Goal: Information Seeking & Learning: Learn about a topic

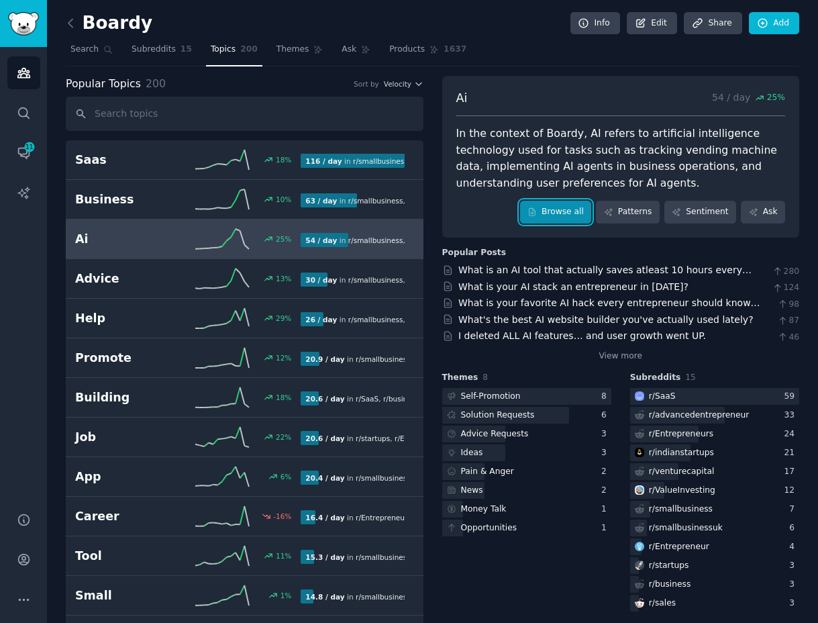
click at [576, 207] on link "Browse all" at bounding box center [556, 212] width 72 height 23
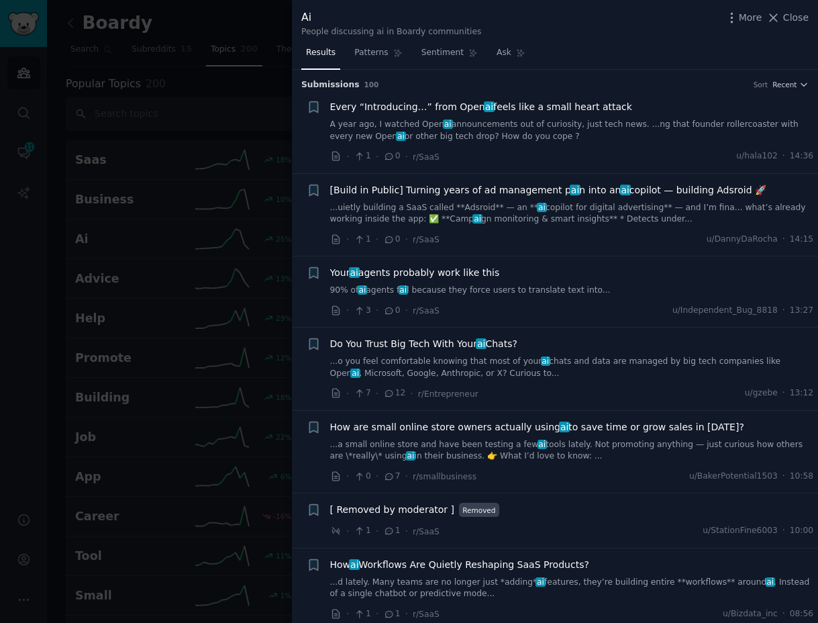
click at [198, 179] on div at bounding box center [409, 311] width 818 height 623
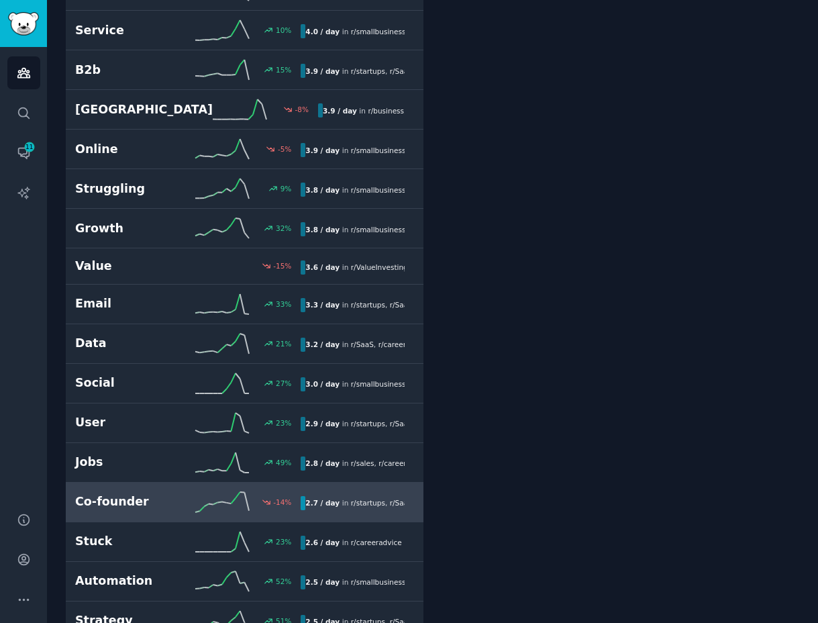
click at [106, 503] on h2 "Co-founder" at bounding box center [131, 501] width 113 height 17
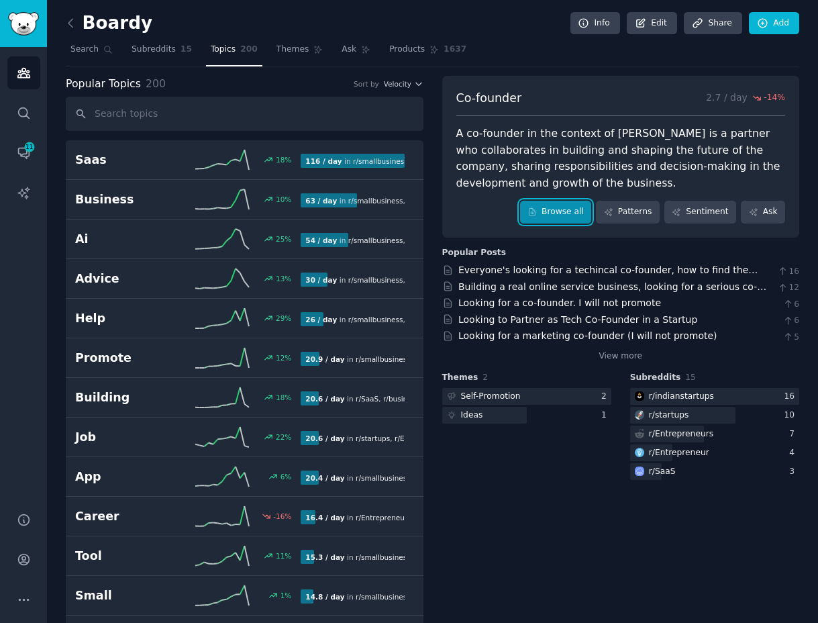
click at [540, 217] on link "Browse all" at bounding box center [556, 212] width 72 height 23
